Goal: Task Accomplishment & Management: Manage account settings

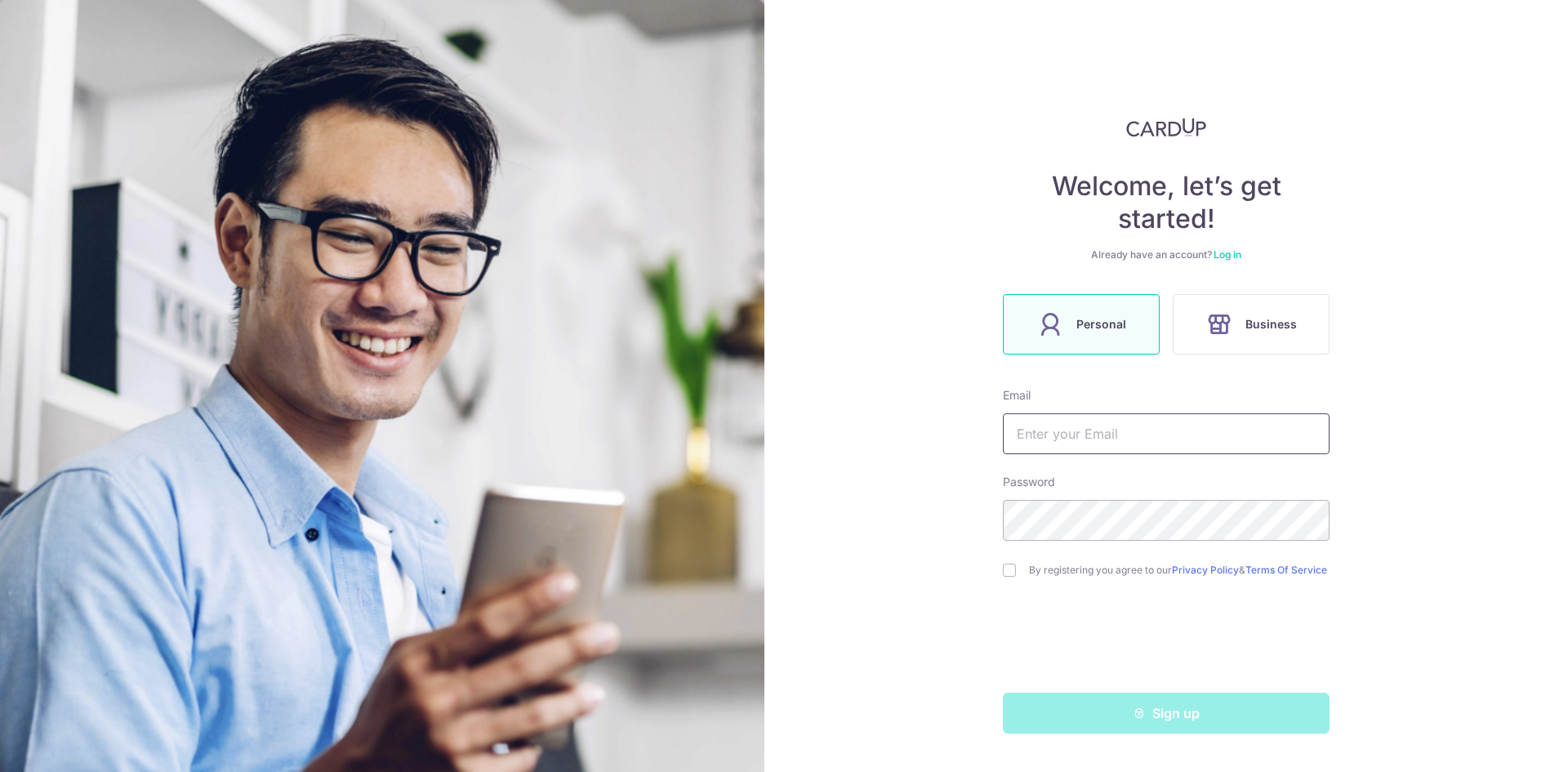
type input "[EMAIL_ADDRESS][DOMAIN_NAME]"
click at [1216, 250] on link "Log in" at bounding box center [1228, 254] width 28 height 12
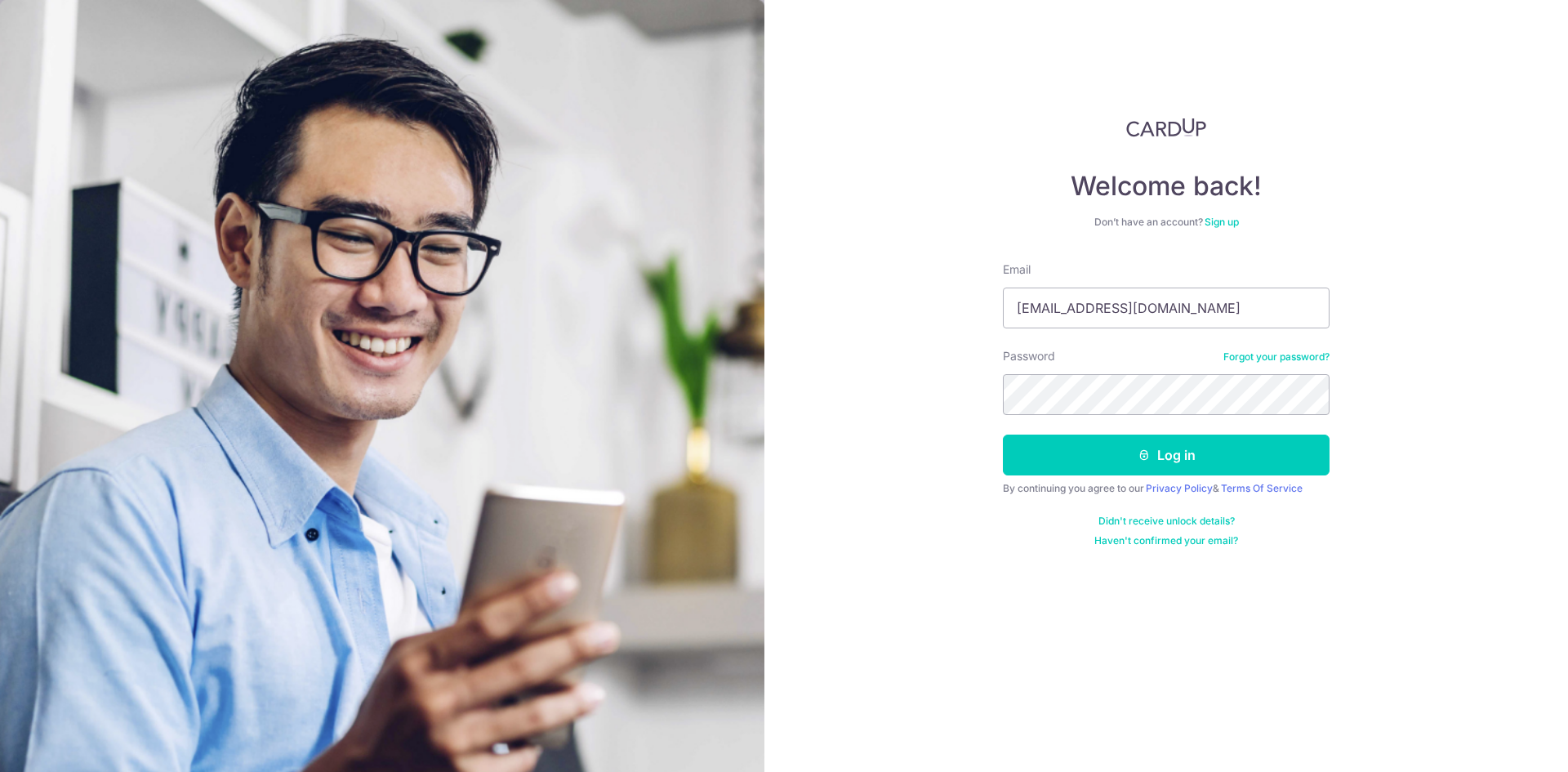
click at [1256, 362] on link "Forgot your password?" at bounding box center [1277, 358] width 106 height 13
